Goal: Information Seeking & Learning: Learn about a topic

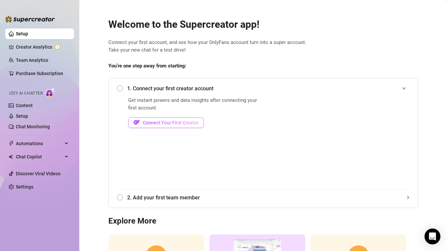
click at [147, 121] on span "Connect Your First Creator" at bounding box center [171, 122] width 56 height 5
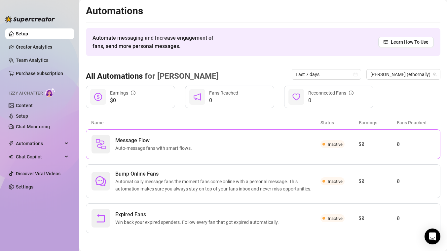
click at [242, 145] on div "Message Flow Auto-message fans with smart flows." at bounding box center [206, 144] width 229 height 19
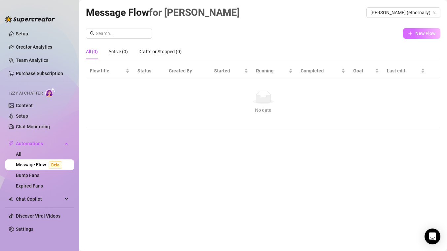
click at [414, 33] on button "New Flow" at bounding box center [421, 33] width 37 height 11
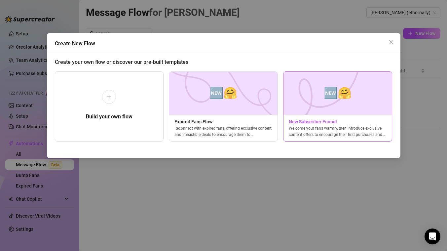
click at [322, 99] on img at bounding box center [337, 93] width 109 height 43
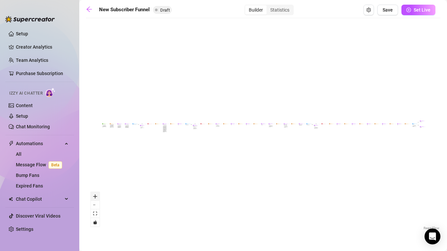
click at [94, 197] on icon "zoom in" at bounding box center [95, 196] width 4 height 4
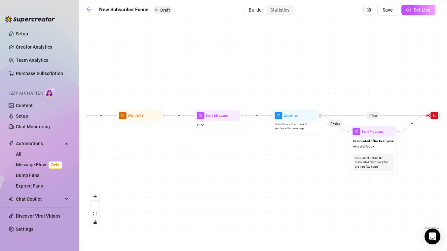
drag, startPoint x: 125, startPoint y: 138, endPoint x: 405, endPoint y: 192, distance: 285.2
click at [405, 192] on div "If True If True If True If False If False If False If True If False Merge Merge…" at bounding box center [263, 126] width 355 height 210
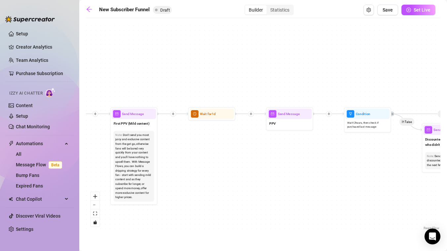
drag, startPoint x: 179, startPoint y: 164, endPoint x: 429, endPoint y: 167, distance: 249.9
click at [429, 167] on div "If True If True If True If False If False If False If True If False Merge Merge…" at bounding box center [263, 126] width 355 height 210
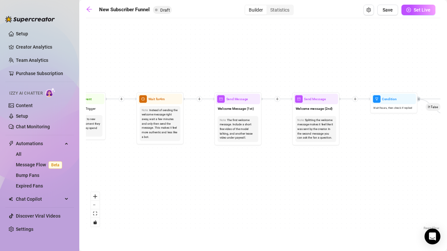
drag, startPoint x: 187, startPoint y: 174, endPoint x: 452, endPoint y: 159, distance: 265.2
click at [447, 159] on html "Setup Creator Analytics Team Analytics Purchase Subscription Izzy AI Chatter Co…" at bounding box center [223, 125] width 447 height 251
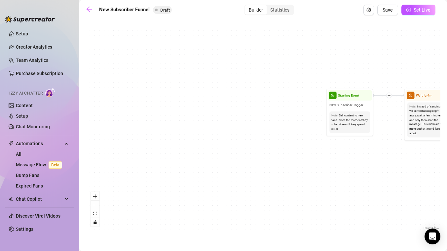
drag, startPoint x: 184, startPoint y: 157, endPoint x: 452, endPoint y: 158, distance: 267.7
click at [447, 158] on html "Setup Creator Analytics Team Analytics Purchase Subscription Izzy AI Chatter Co…" at bounding box center [223, 125] width 447 height 251
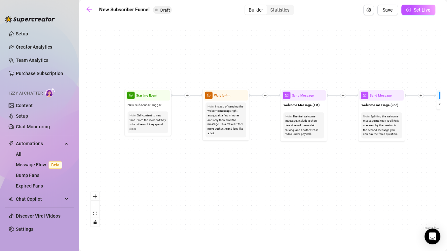
drag, startPoint x: 413, startPoint y: 146, endPoint x: 211, endPoint y: 146, distance: 201.6
click at [211, 146] on div "If True If True If True If False If False If False If True If False Merge Merge…" at bounding box center [263, 126] width 355 height 210
click at [95, 196] on icon "zoom in" at bounding box center [95, 196] width 4 height 4
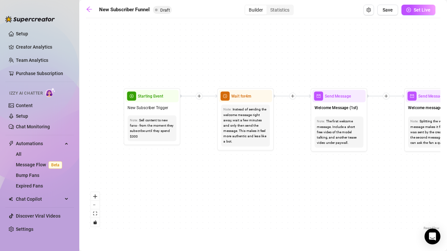
drag, startPoint x: 140, startPoint y: 142, endPoint x: 166, endPoint y: 149, distance: 27.0
click at [166, 149] on div "If True If True If True If False If False If False If True If False Merge Merge…" at bounding box center [263, 126] width 355 height 210
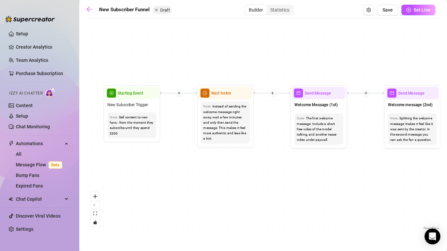
drag, startPoint x: 218, startPoint y: 154, endPoint x: 194, endPoint y: 150, distance: 24.1
click at [194, 150] on div "If True If True If True If False If False If False If True If False Merge Merge…" at bounding box center [263, 126] width 355 height 210
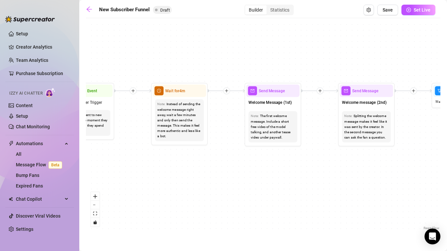
drag, startPoint x: 273, startPoint y: 158, endPoint x: 229, endPoint y: 156, distance: 43.3
click at [229, 156] on div "If True If True If True If False If False If False If True If False Merge Merge…" at bounding box center [263, 126] width 355 height 210
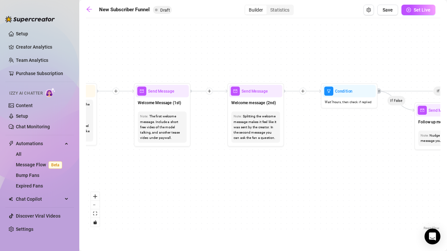
drag, startPoint x: 303, startPoint y: 159, endPoint x: 190, endPoint y: 159, distance: 112.4
click at [190, 159] on div "If True If True If True If False If False If False If True If False Merge Merge…" at bounding box center [263, 126] width 355 height 210
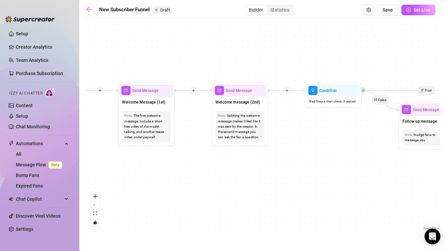
drag, startPoint x: 271, startPoint y: 164, endPoint x: 243, endPoint y: 163, distance: 28.1
click at [243, 163] on div "If True If True If True If False If False If False If True If False Merge Merge…" at bounding box center [263, 126] width 355 height 210
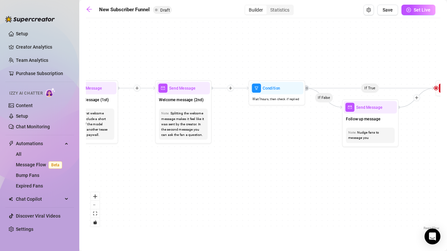
drag, startPoint x: 302, startPoint y: 135, endPoint x: 261, endPoint y: 132, distance: 40.7
click at [261, 132] on div "If True If True If True If False If False If False If True If False Merge Merge…" at bounding box center [263, 126] width 355 height 210
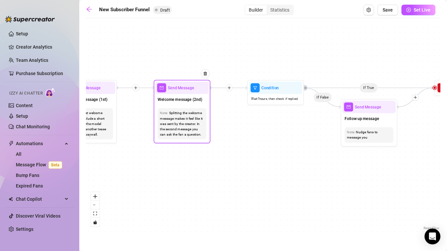
click at [178, 104] on div "Welcome message (2nd)" at bounding box center [181, 100] width 53 height 12
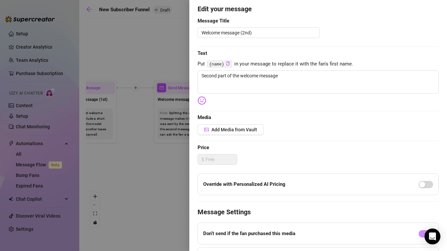
scroll to position [32, 0]
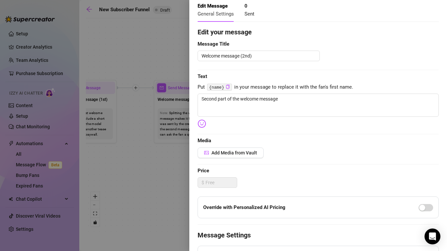
click at [175, 186] on div at bounding box center [223, 125] width 447 height 251
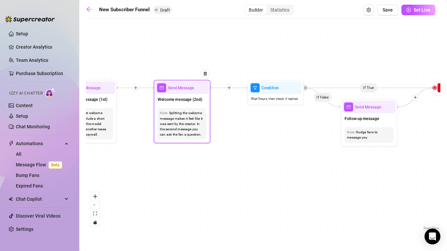
click at [187, 119] on div "Splitting the welcome message makes it feel like it was sent by the creator. In…" at bounding box center [182, 123] width 44 height 27
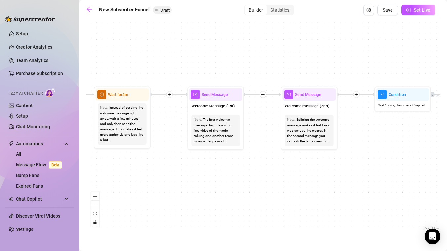
drag, startPoint x: 165, startPoint y: 165, endPoint x: 317, endPoint y: 174, distance: 152.7
click at [317, 174] on div "If True If True If True If False If False If False If True If False Merge Merge…" at bounding box center [263, 126] width 355 height 210
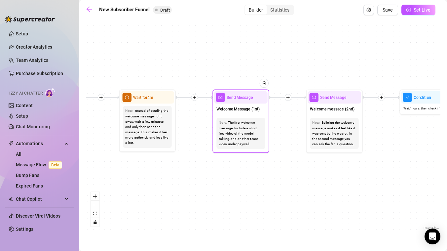
click at [236, 101] on div "Send Message" at bounding box center [240, 97] width 53 height 13
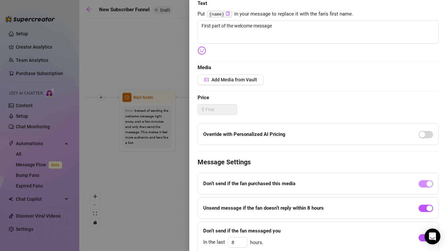
scroll to position [117, 0]
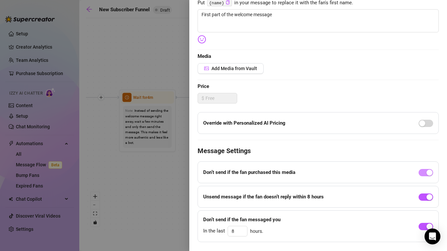
click at [163, 174] on div at bounding box center [223, 125] width 447 height 251
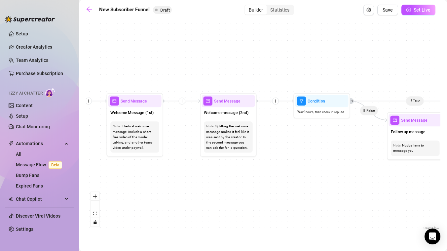
drag, startPoint x: 322, startPoint y: 159, endPoint x: 217, endPoint y: 163, distance: 105.2
click at [217, 163] on div "If True If True If True If False If False If False If True If False Merge Merge…" at bounding box center [263, 126] width 355 height 210
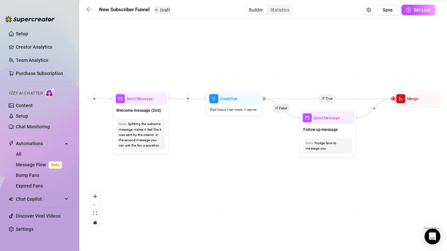
drag, startPoint x: 322, startPoint y: 155, endPoint x: 235, endPoint y: 153, distance: 87.3
click at [235, 153] on div "If True If True If True If False If False If False If True If False Merge Merge…" at bounding box center [263, 126] width 355 height 210
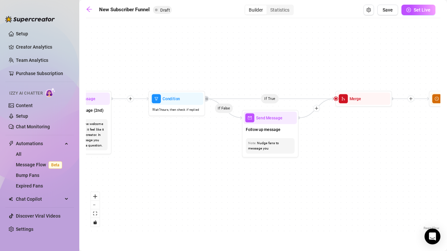
drag, startPoint x: 280, startPoint y: 164, endPoint x: 208, endPoint y: 163, distance: 71.4
click at [208, 163] on div "If True If True If True If False If False If False If True If False Merge Merge…" at bounding box center [263, 126] width 355 height 210
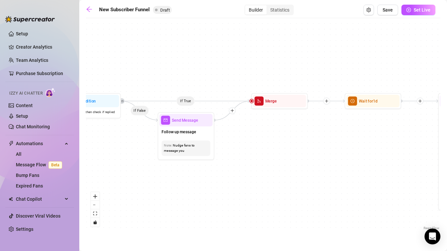
drag, startPoint x: 362, startPoint y: 147, endPoint x: 230, endPoint y: 143, distance: 132.0
click at [230, 143] on div "If True If True If True If False If False If False If True If False Merge Merge…" at bounding box center [263, 126] width 355 height 210
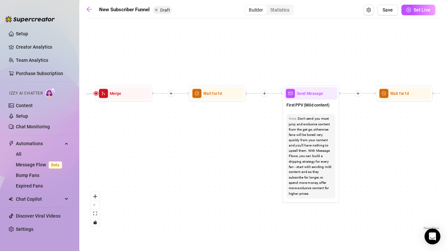
drag, startPoint x: 327, startPoint y: 152, endPoint x: 233, endPoint y: 151, distance: 93.2
click at [233, 151] on div "If True If True If True If False If False If False If True If False Merge Merge…" at bounding box center [263, 126] width 355 height 210
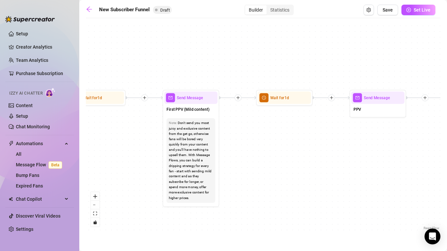
drag, startPoint x: 434, startPoint y: 147, endPoint x: 314, endPoint y: 152, distance: 120.1
click at [314, 152] on div "If True If True If True If False If False If False If True If False Merge Merge…" at bounding box center [263, 126] width 355 height 210
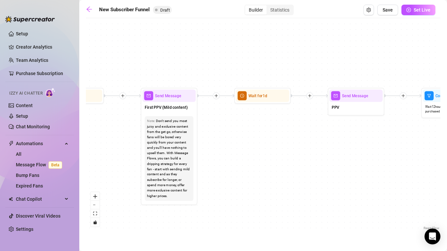
drag, startPoint x: 316, startPoint y: 153, endPoint x: 290, endPoint y: 151, distance: 25.9
click at [290, 151] on div "If True If True If True If False If False If False If True If False Merge Merge…" at bounding box center [263, 126] width 355 height 210
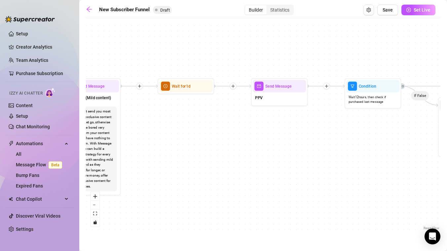
drag, startPoint x: 361, startPoint y: 157, endPoint x: 263, endPoint y: 145, distance: 98.9
click at [263, 145] on div "If True If True If True If False If False If False If True If False Merge Merge…" at bounding box center [263, 126] width 355 height 210
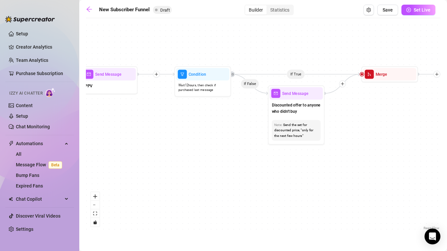
drag, startPoint x: 394, startPoint y: 153, endPoint x: 249, endPoint y: 144, distance: 145.1
click at [249, 144] on div "If True If True If True If False If False If False If True If False Merge Merge…" at bounding box center [263, 126] width 355 height 210
click at [297, 133] on div "Send the set for discounted price, "only for the next few hours"" at bounding box center [296, 130] width 44 height 16
click at [283, 105] on span "Discounted offer to anyone who didn't buy" at bounding box center [296, 108] width 49 height 13
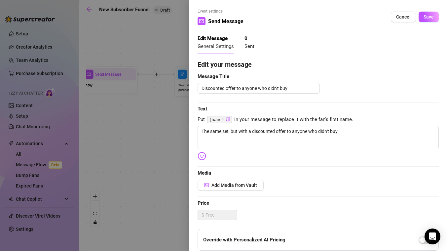
click at [171, 141] on div at bounding box center [223, 125] width 447 height 251
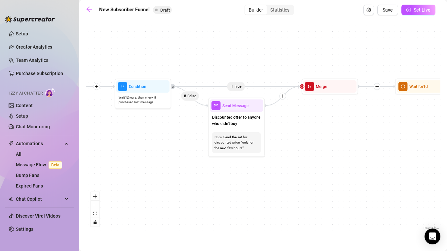
drag, startPoint x: 340, startPoint y: 159, endPoint x: 280, endPoint y: 172, distance: 61.1
click at [280, 172] on div "If True If True If True If False If False If False If True If False Merge Merge…" at bounding box center [263, 126] width 355 height 210
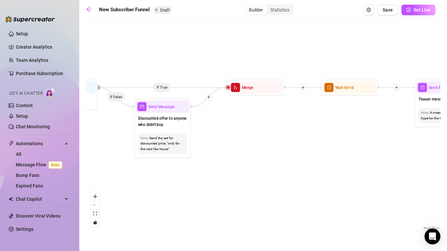
drag, startPoint x: 367, startPoint y: 138, endPoint x: 279, endPoint y: 141, distance: 87.6
click at [279, 141] on div "If True If True If True If False If False If False If True If False Merge Merge…" at bounding box center [263, 126] width 355 height 210
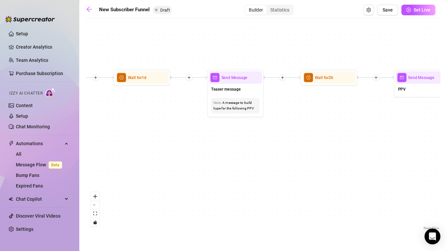
drag, startPoint x: 390, startPoint y: 189, endPoint x: 196, endPoint y: 177, distance: 194.4
click at [196, 177] on div "If True If True If True If False If False If False If True If False Merge Merge…" at bounding box center [263, 126] width 355 height 210
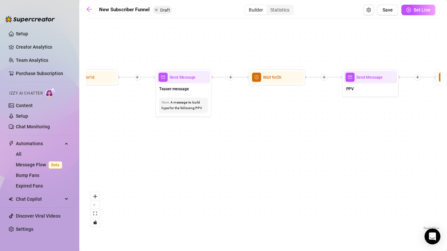
drag, startPoint x: 297, startPoint y: 174, endPoint x: 237, endPoint y: 174, distance: 59.8
click at [237, 174] on div "If True If True If True If False If False If False If True If False Merge Merge…" at bounding box center [263, 126] width 355 height 210
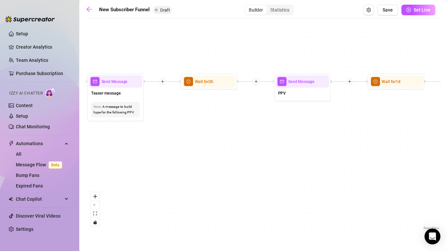
drag, startPoint x: 302, startPoint y: 154, endPoint x: 226, endPoint y: 158, distance: 76.5
click at [226, 158] on div "If True If True If True If False If False If False If True If False Merge Merge…" at bounding box center [263, 126] width 355 height 210
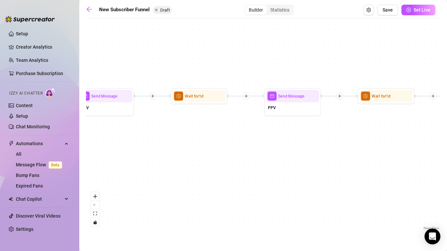
drag, startPoint x: 349, startPoint y: 152, endPoint x: 144, endPoint y: 165, distance: 205.6
click at [144, 165] on div "If True If True If True If False If False If False If True If False Merge Merge…" at bounding box center [263, 126] width 355 height 210
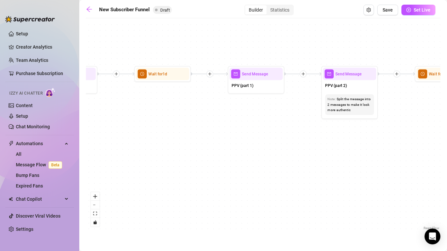
drag, startPoint x: 420, startPoint y: 171, endPoint x: 197, endPoint y: 150, distance: 223.7
click at [197, 150] on div "If True If True If True If False If False If False If True If False Merge Merge…" at bounding box center [263, 126] width 355 height 210
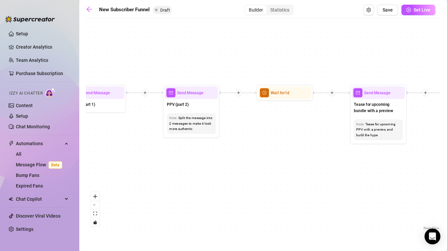
drag, startPoint x: 355, startPoint y: 151, endPoint x: 217, endPoint y: 170, distance: 139.2
click at [217, 170] on div "If True If True If True If False If False If False If True If False Merge Merge…" at bounding box center [263, 126] width 355 height 210
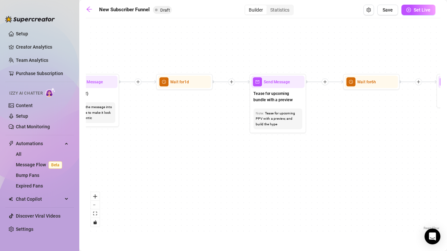
drag, startPoint x: 376, startPoint y: 180, endPoint x: 256, endPoint y: 169, distance: 121.1
click at [256, 169] on div "If True If True If True If False If False If False If True If False Merge Merge…" at bounding box center [263, 126] width 355 height 210
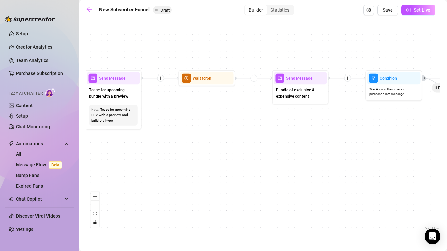
drag, startPoint x: 378, startPoint y: 158, endPoint x: 238, endPoint y: 155, distance: 140.9
click at [238, 155] on div "If True If True If True If False If False If False If True If False Merge Merge…" at bounding box center [263, 126] width 355 height 210
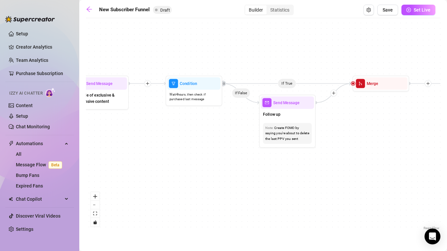
drag, startPoint x: 344, startPoint y: 158, endPoint x: 143, endPoint y: 163, distance: 201.4
click at [143, 163] on div "If True If True If True If False If False If False If True If False Merge Merge…" at bounding box center [263, 126] width 355 height 210
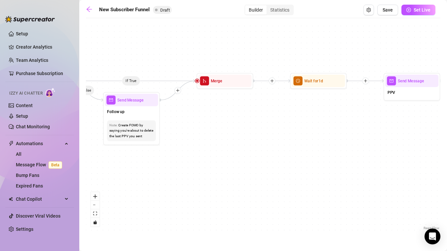
drag, startPoint x: 359, startPoint y: 193, endPoint x: 204, endPoint y: 190, distance: 154.7
click at [204, 190] on div "If True If True If True If False If False If False If True If False Merge Merge…" at bounding box center [263, 126] width 355 height 210
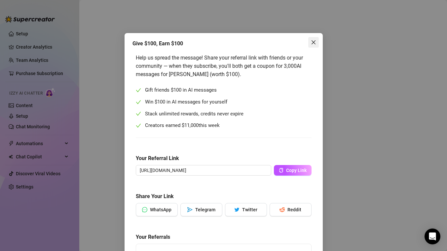
click at [315, 41] on icon "close" at bounding box center [313, 42] width 5 height 5
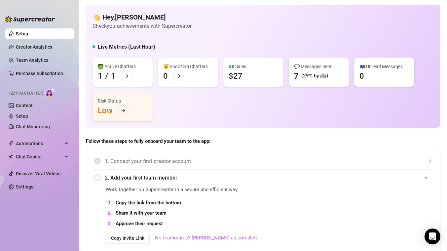
click at [308, 99] on div "👩‍💻 Active Chatters 1 / 1 😴 Snoozing Chatters 0 💵 Sales $27 💬 Messages Sent 7 (…" at bounding box center [263, 89] width 341 height 63
click at [179, 163] on span "1. Connect your first creator account" at bounding box center [269, 161] width 328 height 8
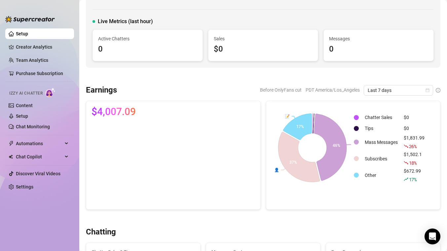
scroll to position [32, 0]
click at [37, 44] on link "Creator Analytics" at bounding box center [42, 47] width 53 height 11
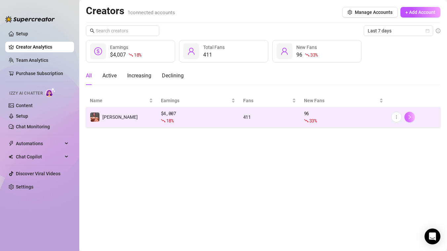
click at [411, 117] on icon "right" at bounding box center [410, 117] width 2 height 4
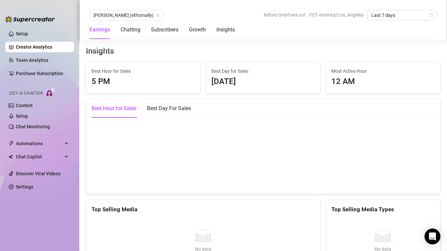
scroll to position [845, 0]
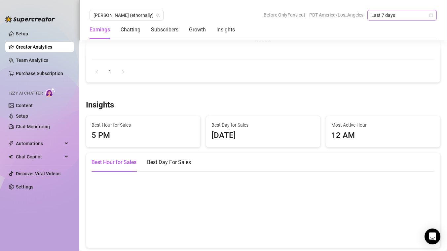
click at [423, 13] on span "Last 7 days" at bounding box center [402, 15] width 61 height 10
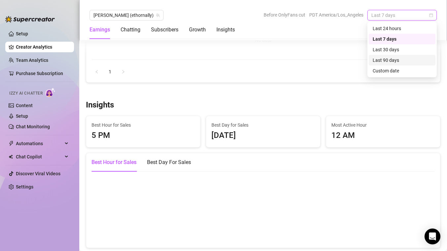
click at [391, 63] on div "Last 90 days" at bounding box center [402, 60] width 59 height 7
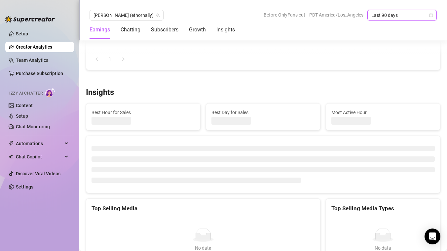
scroll to position [858, 0]
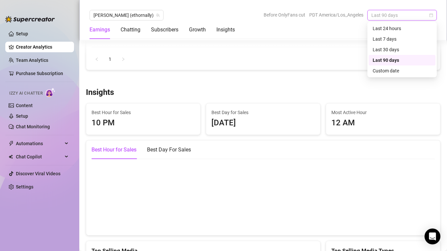
click at [396, 17] on span "Last 90 days" at bounding box center [402, 15] width 61 height 10
click at [391, 71] on div "Custom date" at bounding box center [402, 70] width 59 height 7
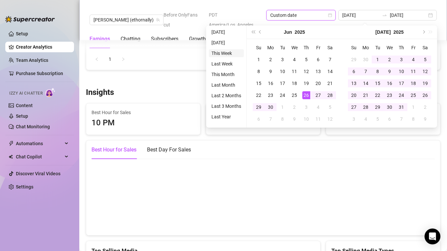
type input "[DATE]"
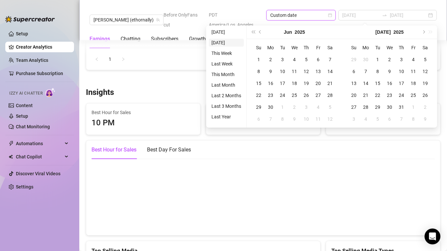
type input "[DATE]"
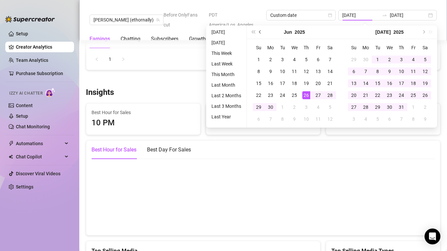
click at [259, 30] on button "Previous month (PageUp)" at bounding box center [260, 31] width 7 height 13
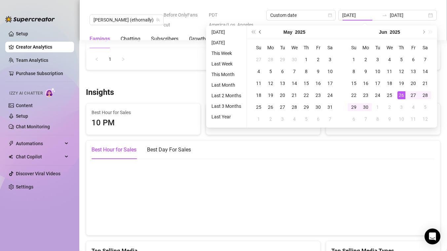
click at [259, 30] on button "Previous month (PageUp)" at bounding box center [260, 31] width 7 height 13
type input "[DATE]"
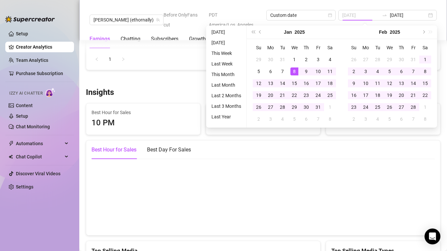
click at [291, 69] on div "8" at bounding box center [295, 71] width 8 height 8
click at [424, 33] on button "Next month (PageDown)" at bounding box center [423, 31] width 7 height 13
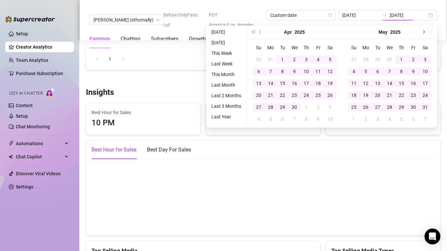
click at [424, 33] on button "Next month (PageDown)" at bounding box center [423, 31] width 7 height 13
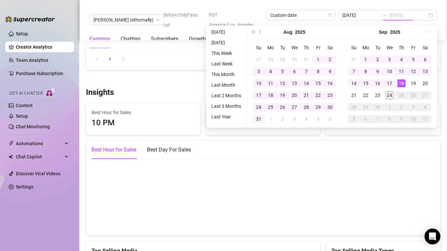
type input "[DATE]"
click at [391, 94] on div "24" at bounding box center [390, 95] width 8 height 8
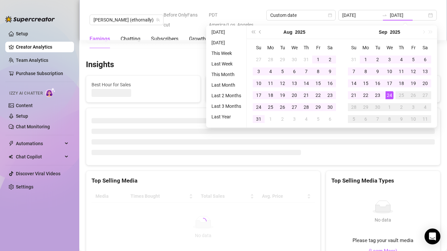
type input "[DATE]"
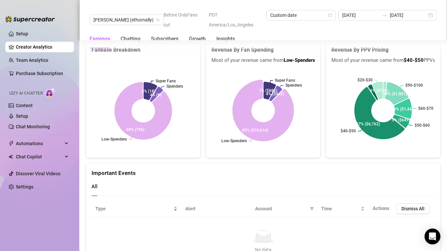
scroll to position [1217, 0]
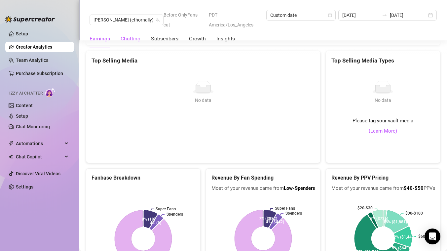
click at [131, 35] on div "Chatting" at bounding box center [131, 39] width 20 height 8
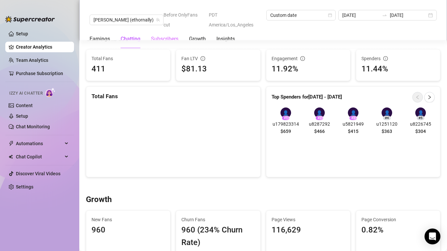
scroll to position [216, 0]
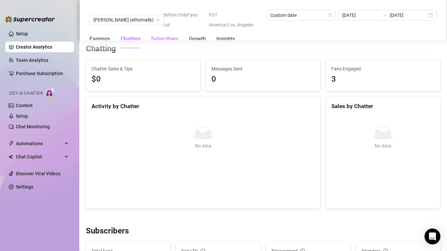
click at [166, 35] on div "Subscribers" at bounding box center [164, 39] width 27 height 8
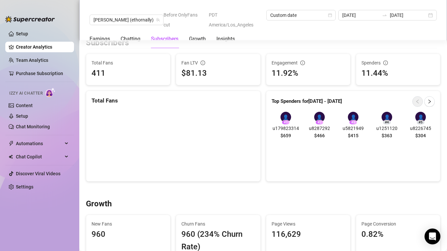
scroll to position [402, 0]
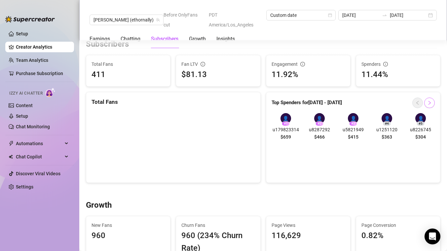
click at [430, 104] on icon "right" at bounding box center [429, 102] width 5 height 5
click at [419, 104] on icon "left" at bounding box center [417, 102] width 5 height 5
click at [428, 103] on icon "right" at bounding box center [429, 102] width 5 height 5
click at [418, 104] on icon "left" at bounding box center [417, 103] width 2 height 4
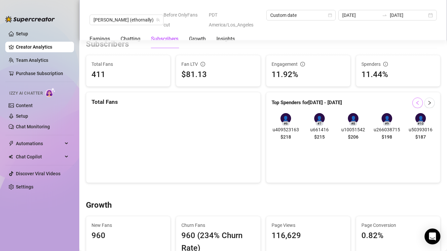
click at [418, 104] on icon "left" at bounding box center [417, 103] width 2 height 4
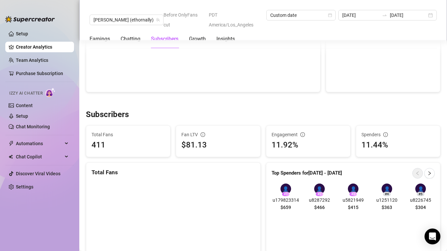
scroll to position [346, 0]
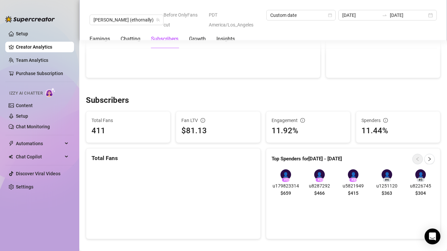
click at [287, 173] on div "👤" at bounding box center [286, 174] width 11 height 11
click at [285, 188] on span "u179823314" at bounding box center [286, 185] width 28 height 7
click at [286, 196] on span "$659" at bounding box center [286, 192] width 11 height 7
click at [284, 175] on div "👤" at bounding box center [286, 174] width 11 height 11
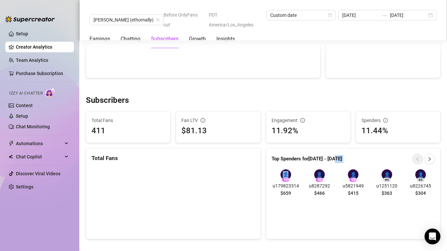
scroll to position [358, 0]
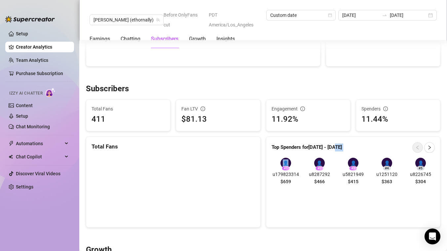
click at [330, 156] on div "👤 # 1 u179823314 $659 👤 # 2 u8287292 $466 👤 # 3 u5821949 $415 👤 # 4 u1251120 $3…" at bounding box center [353, 172] width 174 height 40
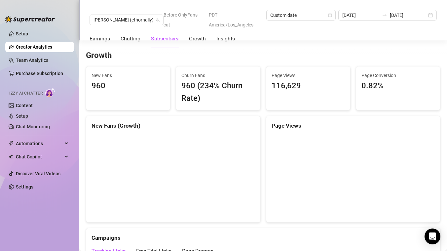
scroll to position [538, 0]
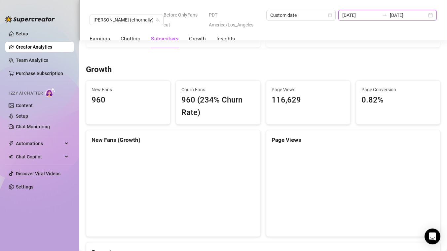
click at [367, 18] on input "[DATE]" at bounding box center [360, 15] width 37 height 7
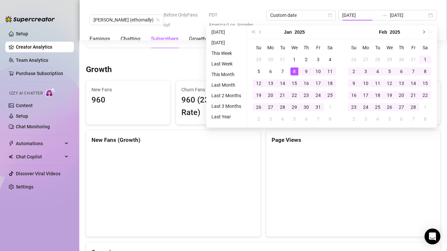
click at [424, 31] on span "Next month (PageDown)" at bounding box center [423, 31] width 3 height 3
click at [258, 34] on button "Previous month (PageUp)" at bounding box center [260, 31] width 7 height 13
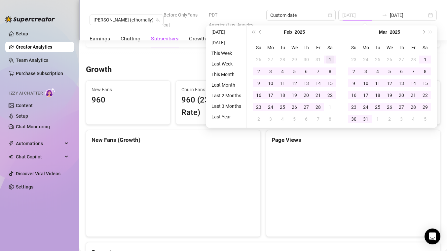
type input "[DATE]"
click at [328, 61] on div "1" at bounding box center [330, 60] width 8 height 8
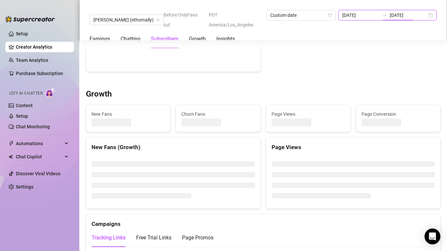
type input "[DATE]"
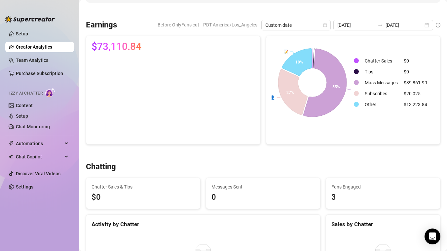
scroll to position [59, 0]
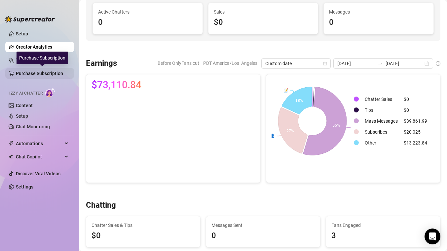
click at [28, 71] on link "Purchase Subscription" at bounding box center [42, 73] width 53 height 11
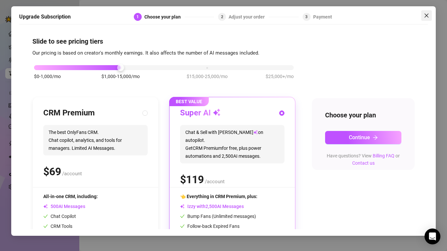
click at [424, 14] on span "Close" at bounding box center [426, 15] width 11 height 5
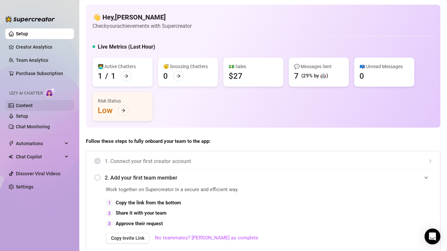
click at [16, 107] on link "Content" at bounding box center [24, 105] width 17 height 5
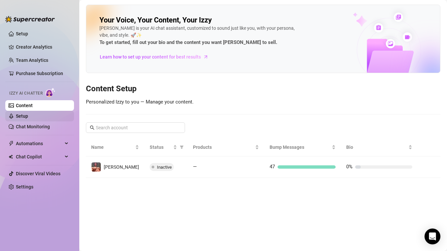
click at [26, 118] on link "Setup" at bounding box center [22, 115] width 12 height 5
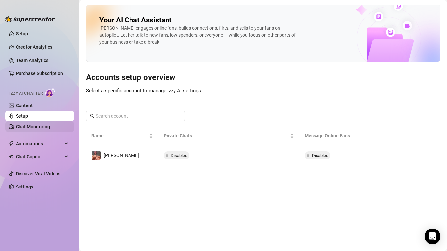
click at [26, 126] on link "Chat Monitoring" at bounding box center [33, 126] width 34 height 5
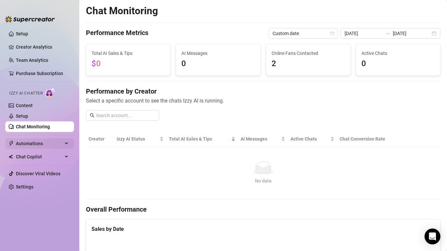
click at [31, 144] on span "Automations" at bounding box center [39, 143] width 47 height 11
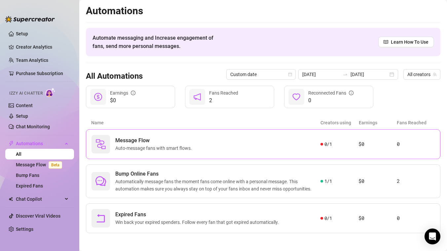
scroll to position [2, 0]
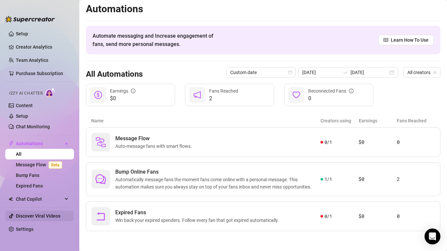
click at [43, 214] on link "Discover Viral Videos" at bounding box center [38, 215] width 45 height 5
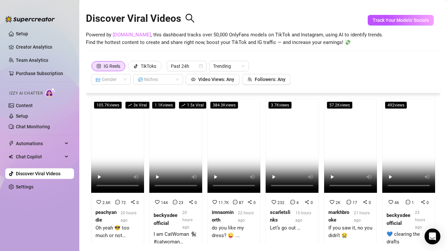
click at [126, 35] on link "[DOMAIN_NAME]" at bounding box center [132, 35] width 38 height 6
click at [121, 79] on span at bounding box center [111, 79] width 32 height 10
click at [111, 101] on div "👨 [DEMOGRAPHIC_DATA]" at bounding box center [111, 102] width 29 height 7
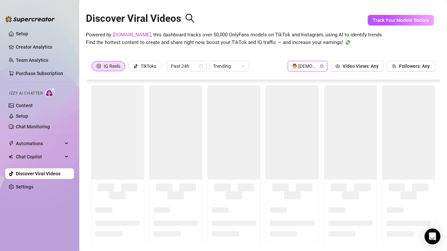
click at [86, 68] on div "IG Reels TikToks Past 24h Trending 👨 [DEMOGRAPHIC_DATA] 👨 [DEMOGRAPHIC_DATA] Vi…" at bounding box center [263, 69] width 355 height 21
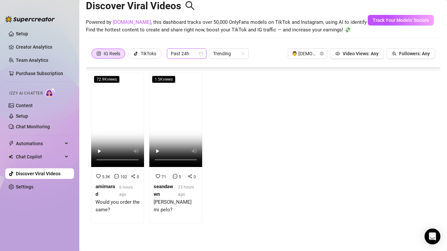
click at [199, 56] on span "Past 24h" at bounding box center [187, 54] width 32 height 10
click at [189, 86] on div "Past Month" at bounding box center [187, 87] width 29 height 7
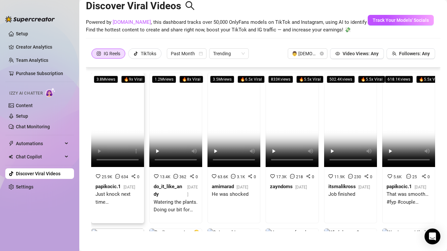
click at [127, 109] on video at bounding box center [117, 120] width 53 height 94
click at [169, 112] on video at bounding box center [175, 120] width 53 height 94
click at [28, 33] on link "Setup" at bounding box center [22, 33] width 12 height 5
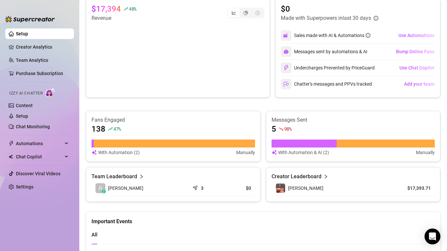
scroll to position [91, 0]
